Goal: Task Accomplishment & Management: Complete application form

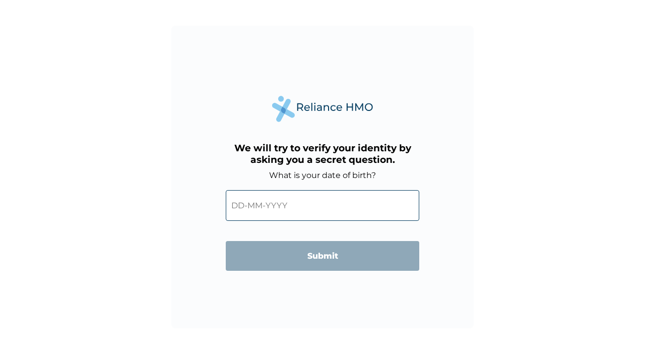
click at [323, 198] on input "text" at bounding box center [323, 205] width 194 height 31
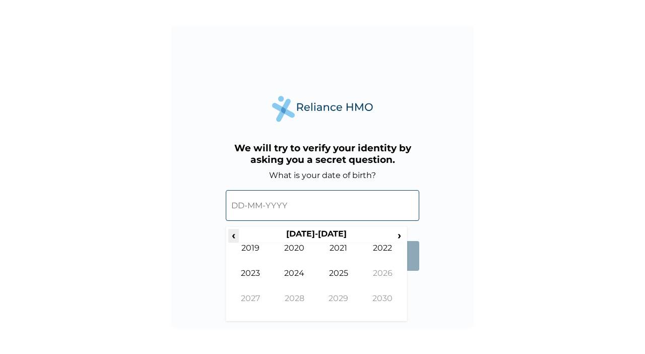
click at [233, 234] on span "‹" at bounding box center [233, 235] width 11 height 13
click at [233, 235] on span "‹" at bounding box center [233, 235] width 11 height 13
click at [250, 246] on td "1989" at bounding box center [250, 255] width 44 height 25
click at [257, 301] on td "Sep" at bounding box center [250, 305] width 44 height 25
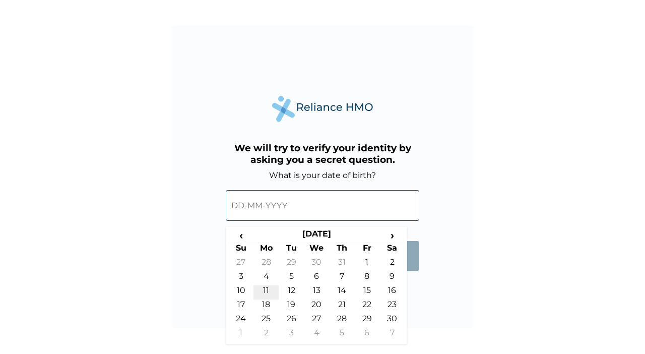
click at [268, 289] on td "11" at bounding box center [266, 292] width 25 height 14
type input "[DATE]"
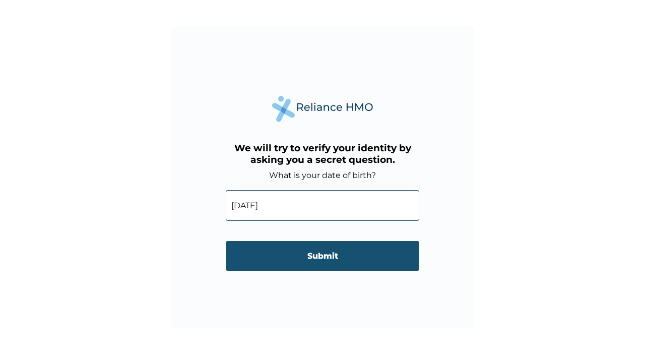
click at [353, 256] on input "Submit" at bounding box center [323, 256] width 194 height 30
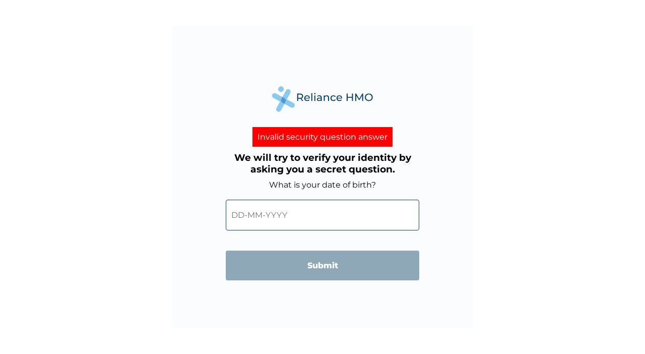
click at [306, 227] on input "text" at bounding box center [323, 215] width 194 height 31
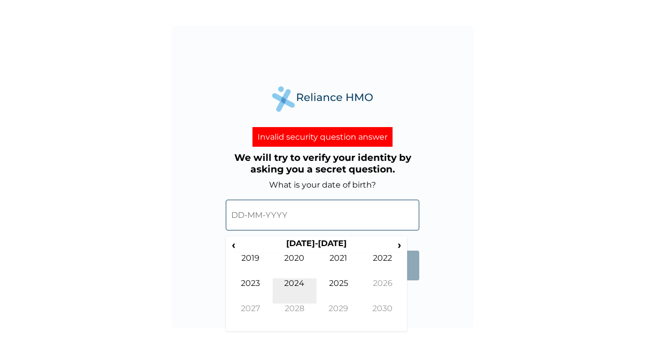
click at [300, 290] on td "2024" at bounding box center [295, 290] width 44 height 25
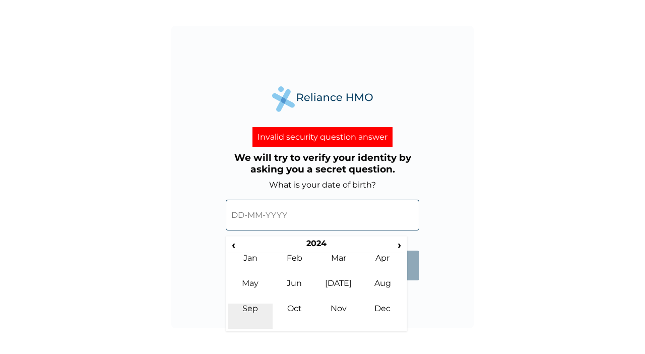
click at [251, 308] on td "Sep" at bounding box center [250, 316] width 44 height 25
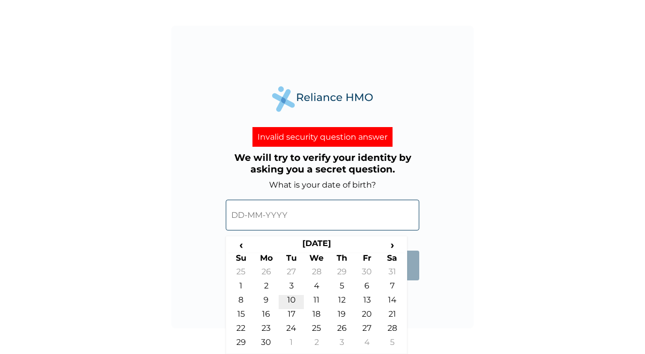
click at [291, 297] on td "10" at bounding box center [291, 302] width 25 height 14
type input "[DATE]"
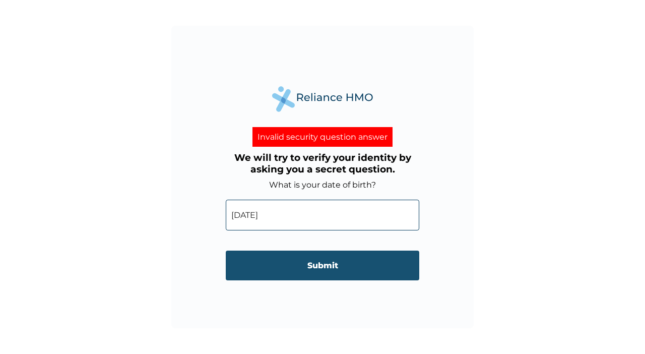
click at [342, 263] on input "Submit" at bounding box center [323, 266] width 194 height 30
